Goal: Find specific fact: Find specific page/section

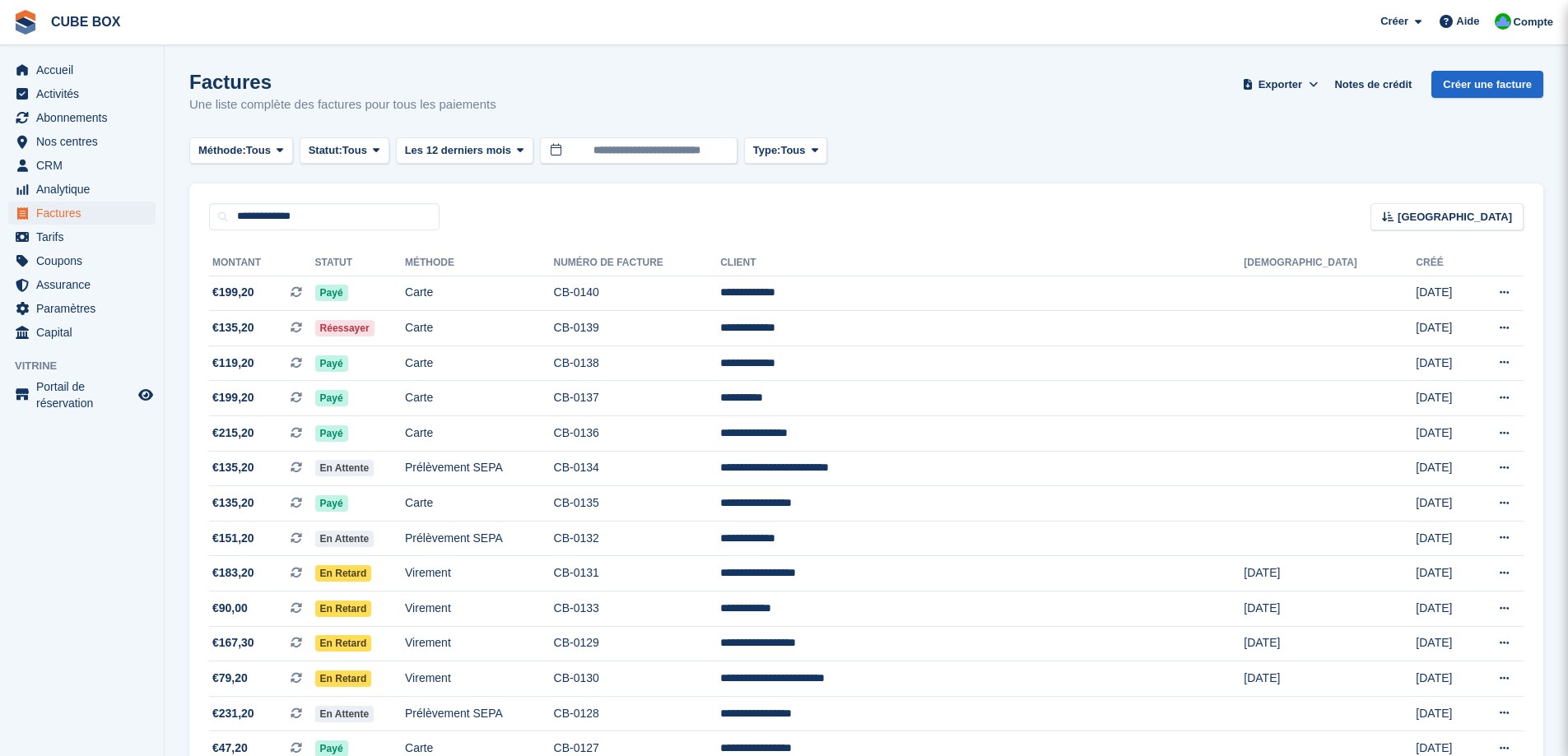
type input "**********"
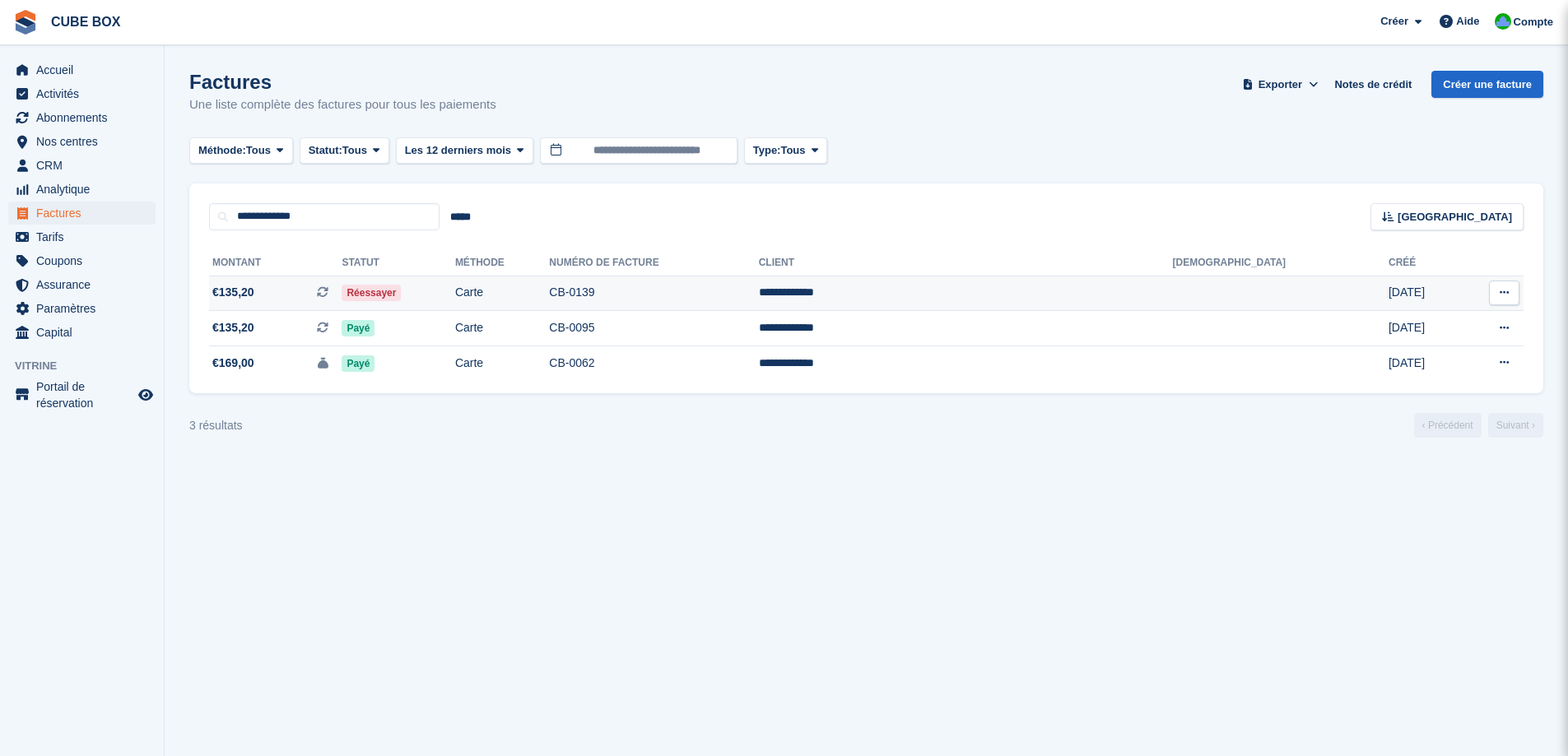
click at [549, 291] on td "Carte" at bounding box center [502, 293] width 94 height 35
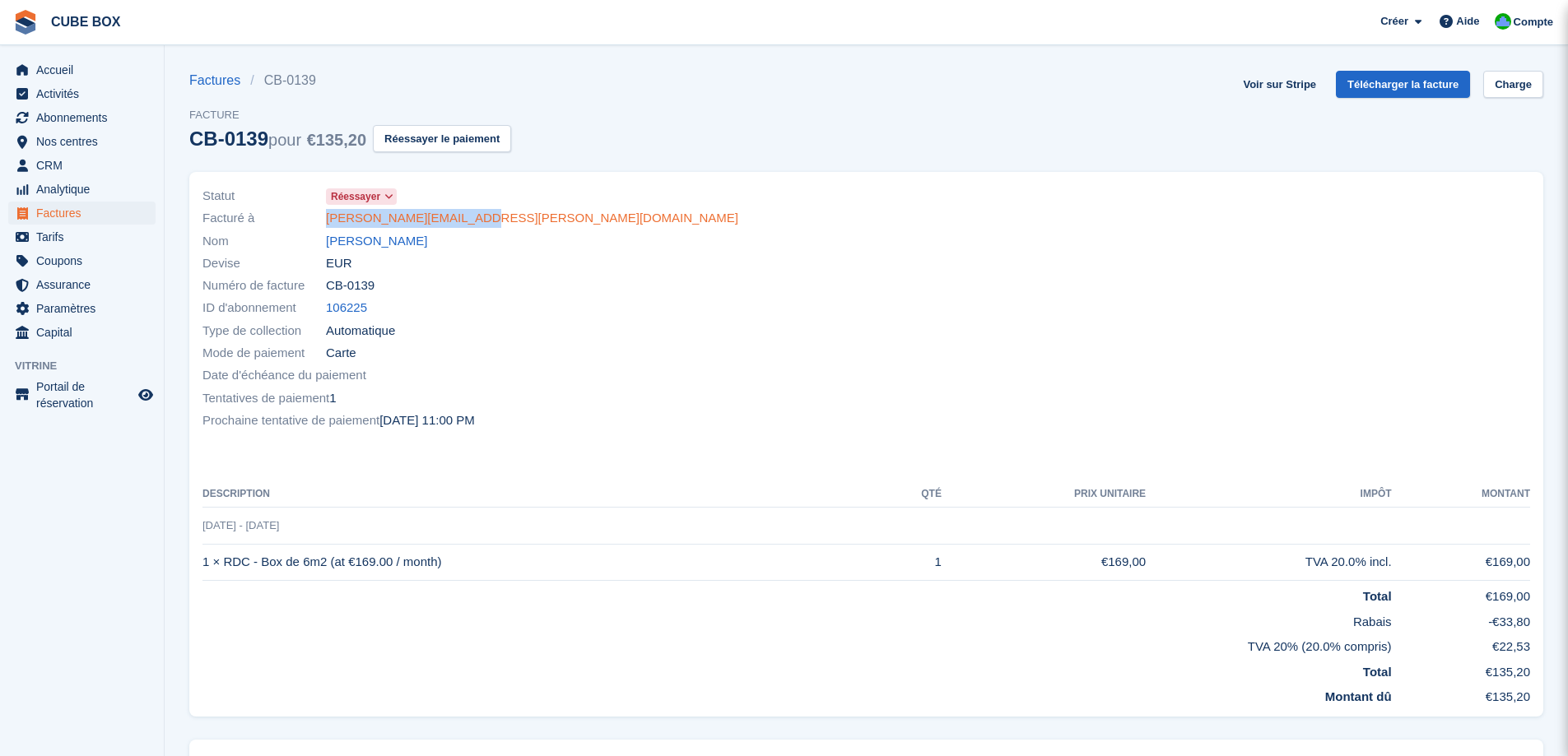
drag, startPoint x: 498, startPoint y: 212, endPoint x: 329, endPoint y: 223, distance: 169.4
click at [329, 223] on div "Facturé à celeste.danos@gmail.com" at bounding box center [529, 219] width 654 height 23
copy link "celeste.danos@gmail.com"
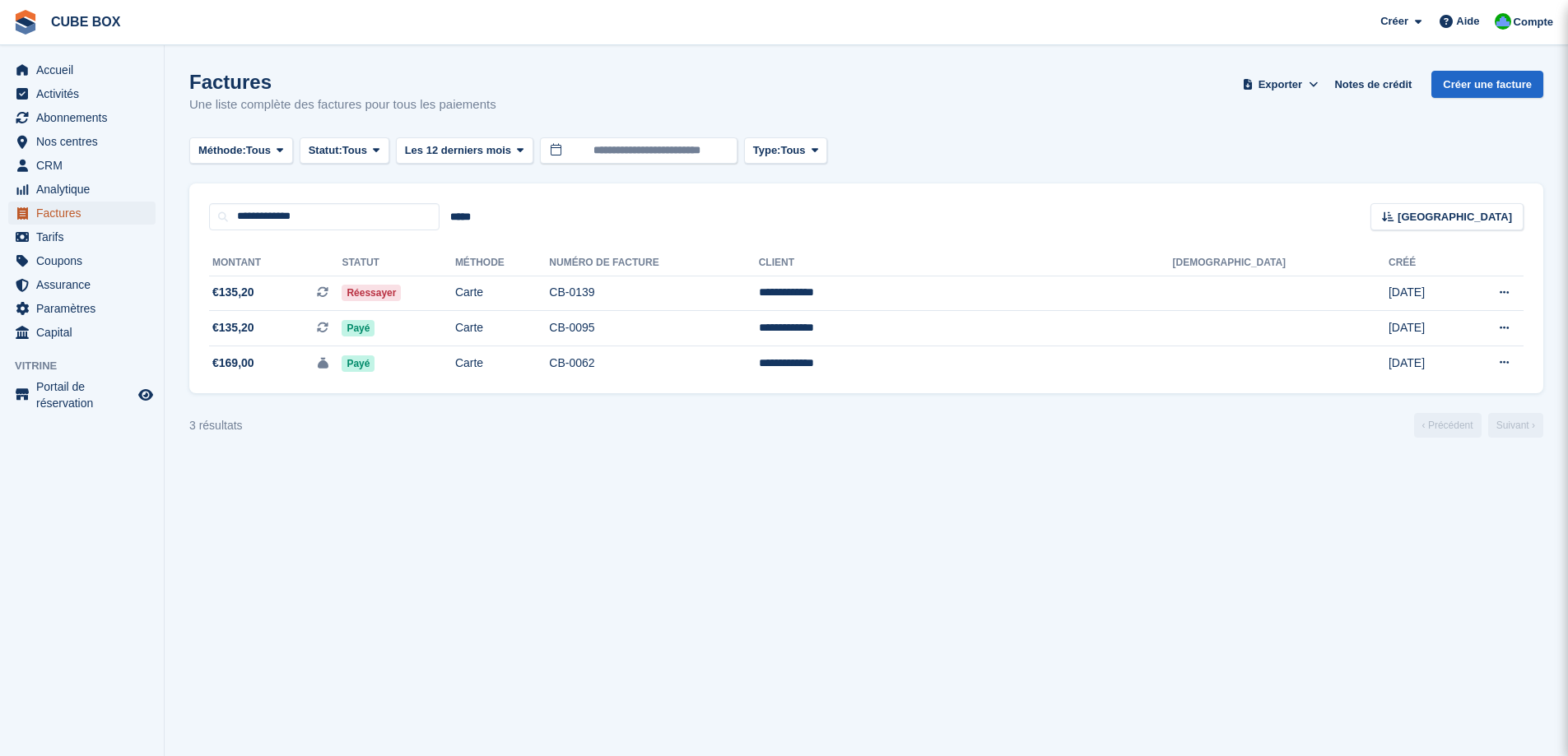
click at [91, 207] on span "Factures" at bounding box center [85, 214] width 99 height 24
